Goal: Transaction & Acquisition: Book appointment/travel/reservation

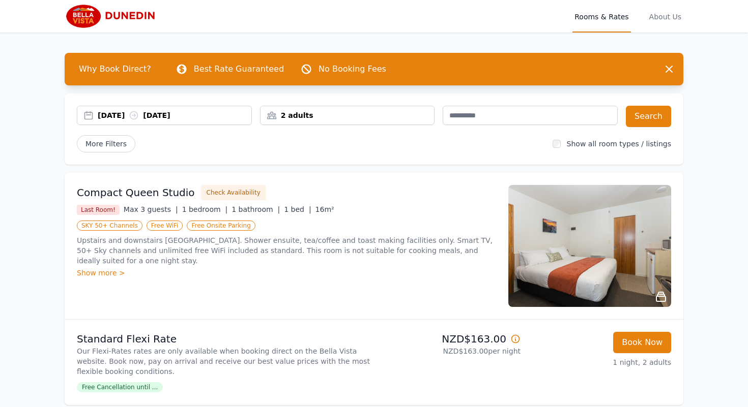
click at [124, 114] on div "[DATE] [DATE]" at bounding box center [175, 115] width 154 height 10
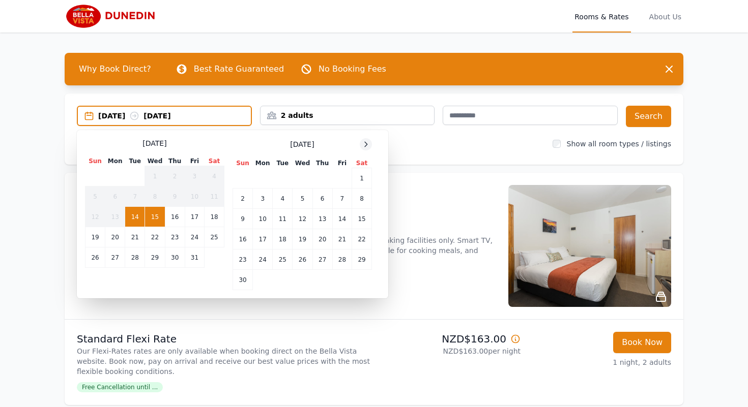
click at [365, 148] on icon at bounding box center [366, 144] width 8 height 8
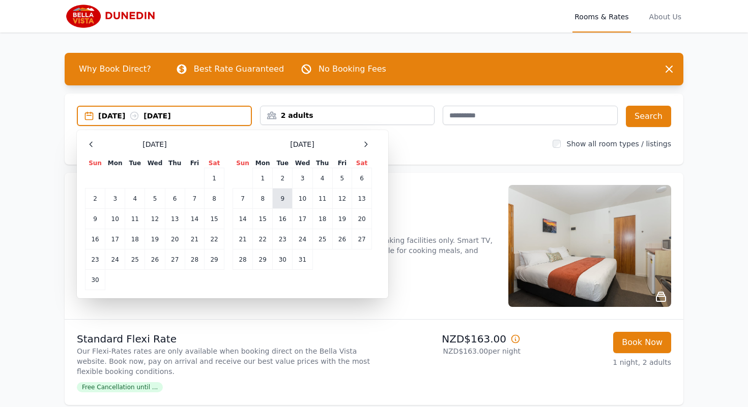
click at [281, 199] on td "9" at bounding box center [283, 199] width 20 height 20
click at [341, 195] on td "12" at bounding box center [341, 199] width 19 height 20
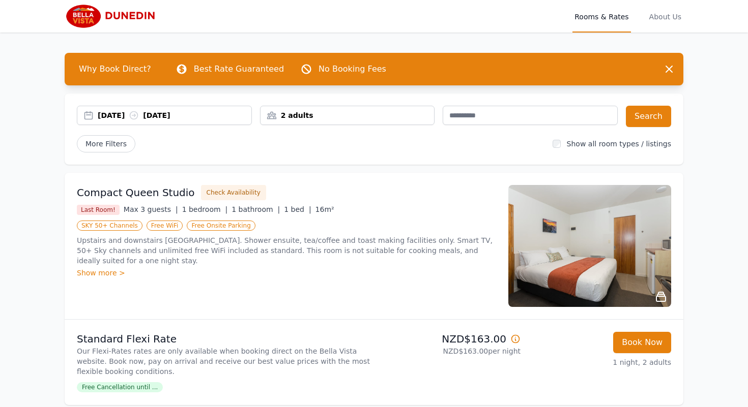
click at [366, 117] on div "2 adults" at bounding box center [347, 115] width 174 height 10
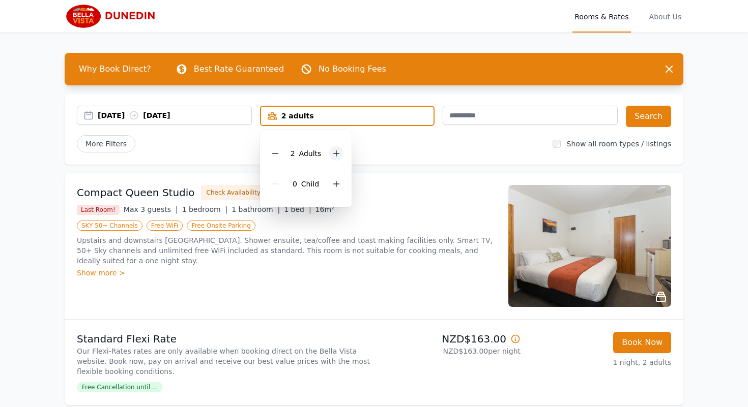
click at [335, 152] on icon at bounding box center [336, 154] width 8 height 8
click at [645, 115] on button "Search" at bounding box center [648, 116] width 45 height 21
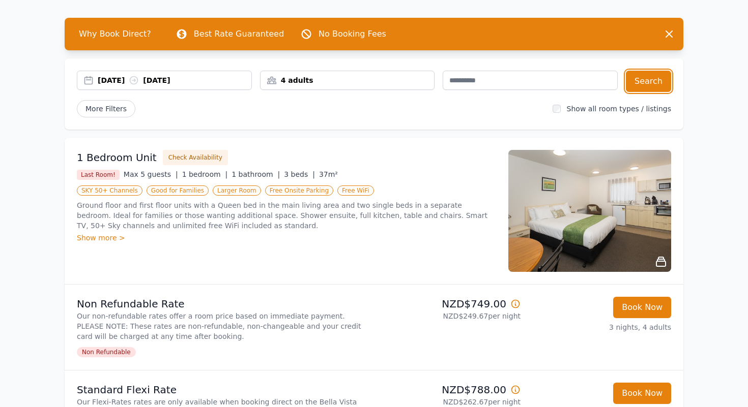
scroll to position [35, 0]
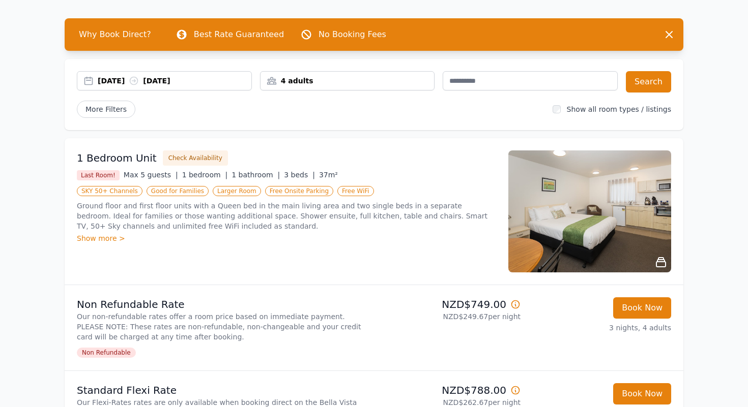
click at [90, 235] on div "Show more >" at bounding box center [286, 238] width 419 height 10
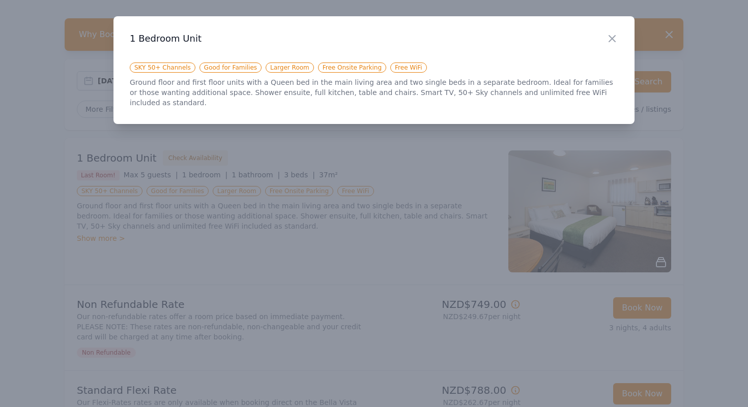
click at [55, 185] on div at bounding box center [374, 203] width 748 height 407
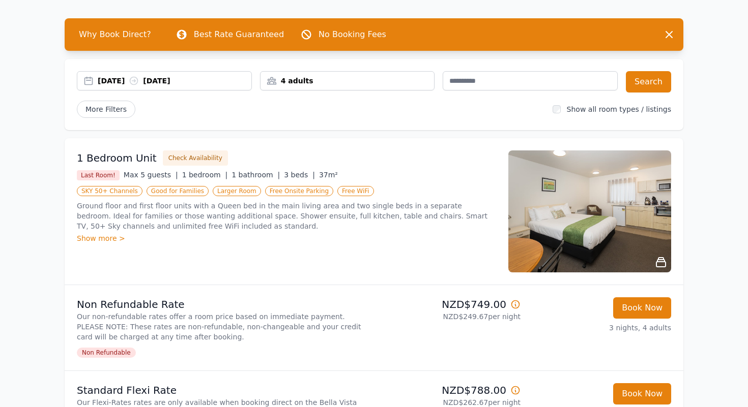
click at [87, 238] on div "Show more >" at bounding box center [286, 238] width 419 height 10
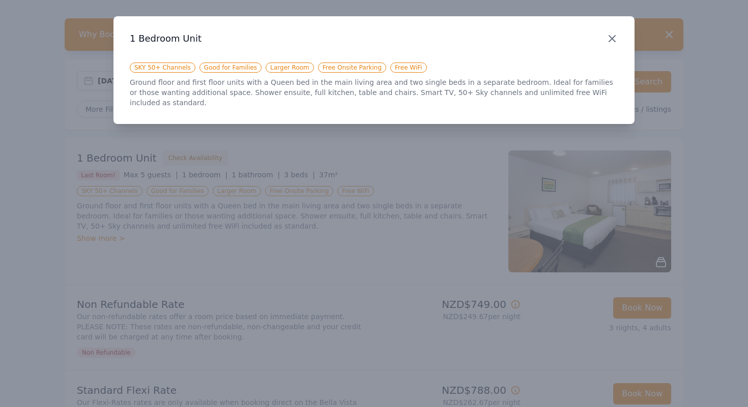
click at [613, 38] on icon "button" at bounding box center [612, 39] width 12 height 12
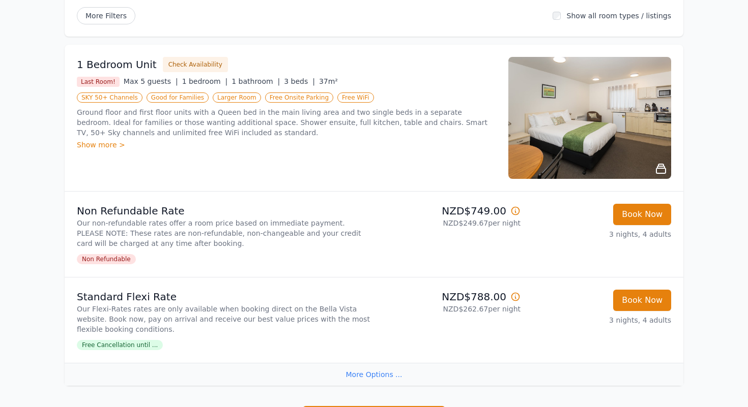
scroll to position [126, 0]
